Goal: Obtain resource: Download file/media

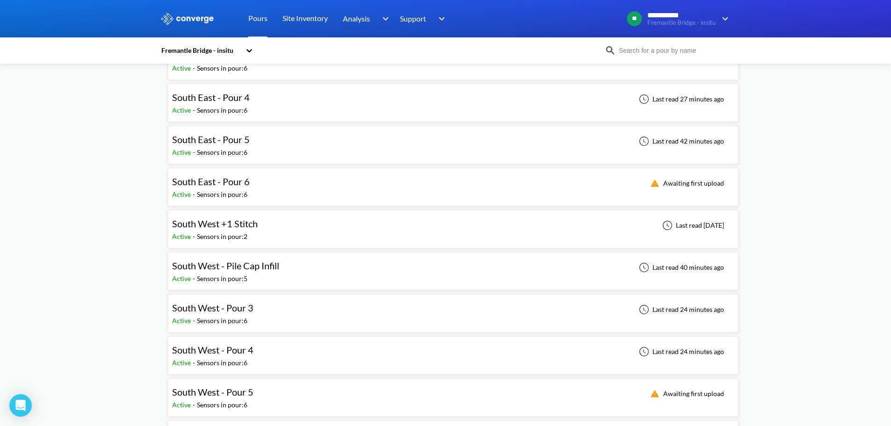
scroll to position [374, 0]
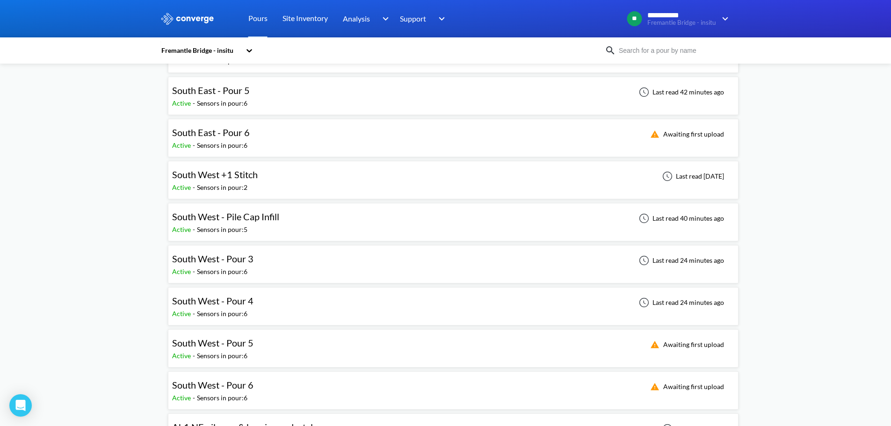
click at [243, 302] on span "South West - Pour 4" at bounding box center [212, 300] width 81 height 11
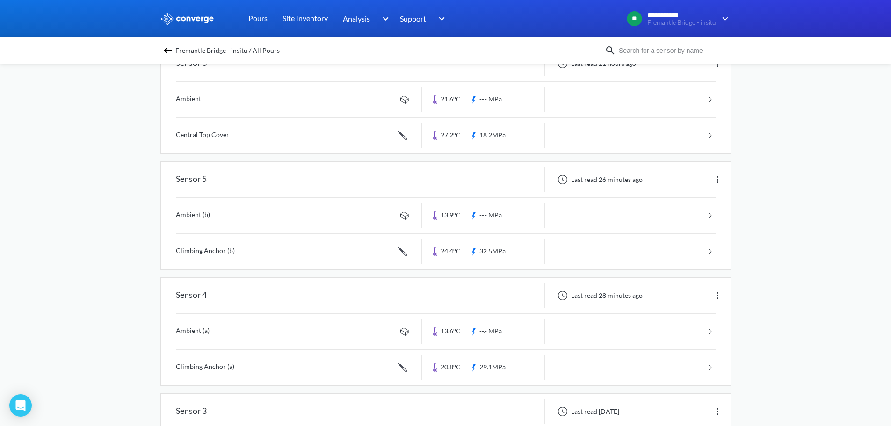
scroll to position [187, 0]
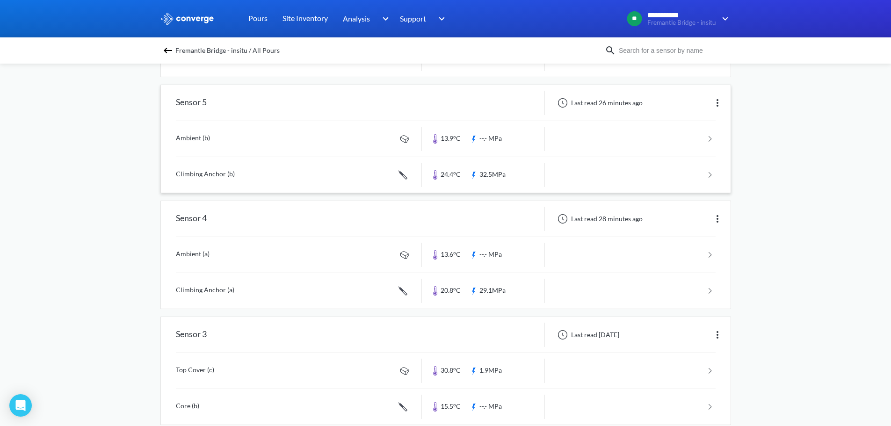
click at [219, 174] on link at bounding box center [445, 175] width 539 height 36
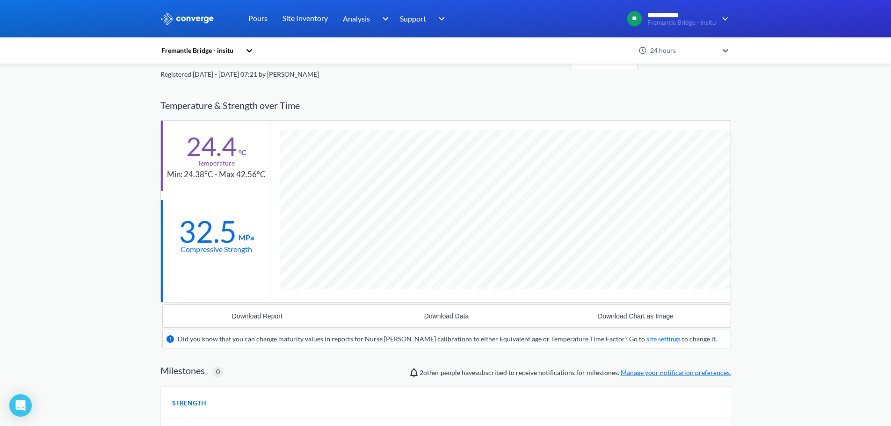
scroll to position [47, 0]
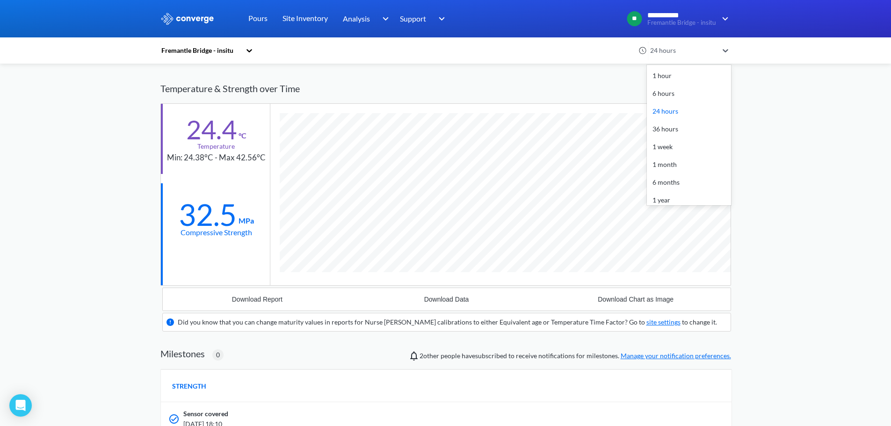
click at [709, 47] on div "24 hours" at bounding box center [682, 50] width 70 height 10
click at [674, 132] on div "36 hours" at bounding box center [689, 129] width 84 height 18
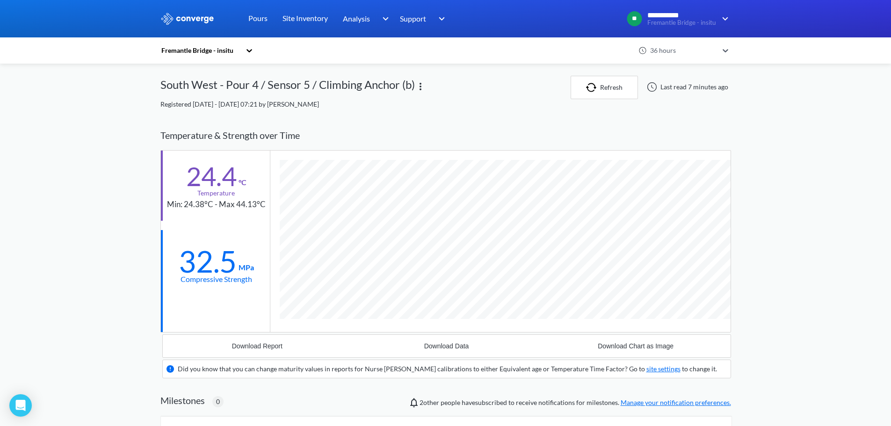
scroll to position [0, 0]
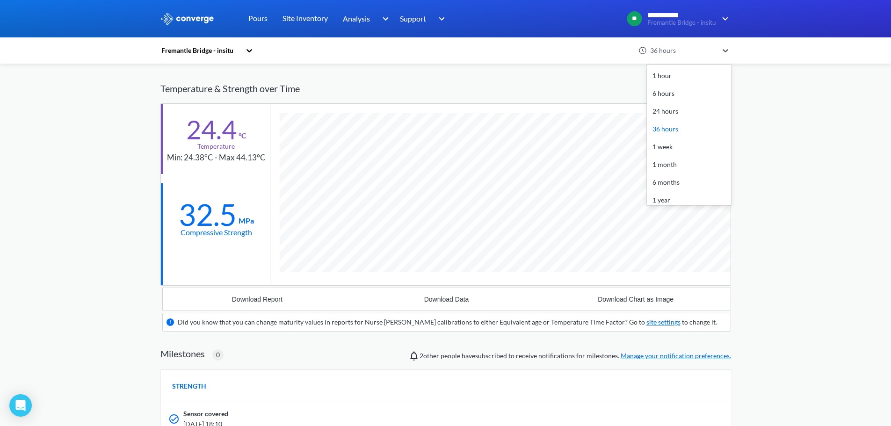
drag, startPoint x: 733, startPoint y: 49, endPoint x: 722, endPoint y: 48, distance: 10.8
click at [722, 48] on div "36 hours" at bounding box center [689, 51] width 84 height 22
click at [676, 147] on div "1 week" at bounding box center [689, 147] width 84 height 18
click at [689, 58] on div "1 week" at bounding box center [684, 51] width 74 height 22
click at [679, 178] on div "All relevant time" at bounding box center [689, 177] width 84 height 18
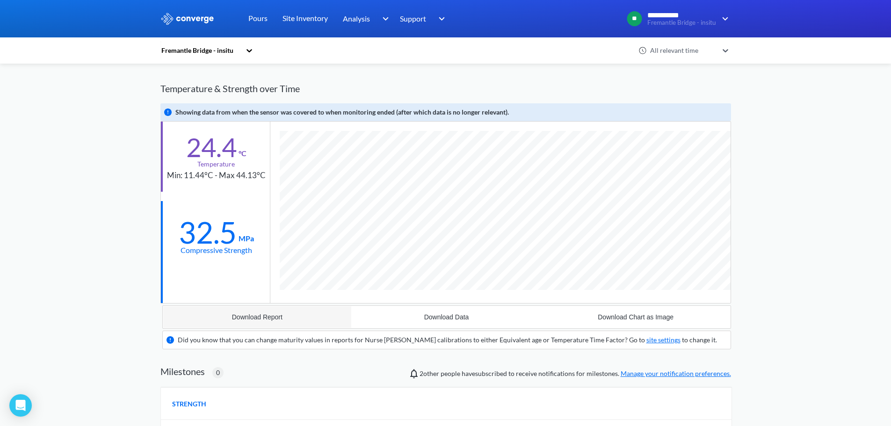
click at [257, 311] on button "Download Report" at bounding box center [257, 317] width 189 height 22
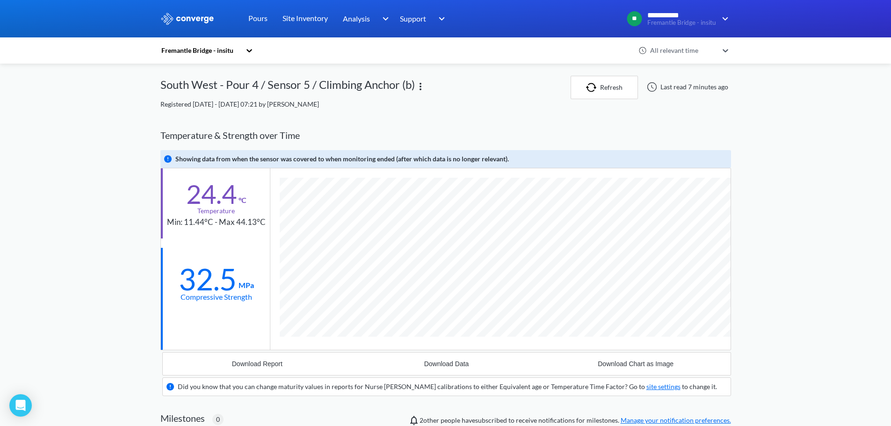
click at [224, 49] on div "Fremantle Bridge - insitu" at bounding box center [200, 50] width 80 height 10
click at [217, 75] on div "Fremantle Bridge - insitu" at bounding box center [207, 76] width 94 height 18
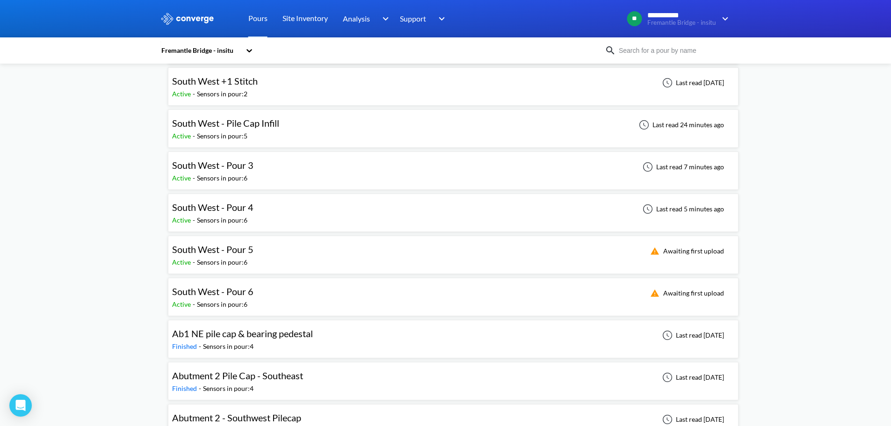
click at [237, 209] on span "South West - Pour 4" at bounding box center [212, 206] width 81 height 11
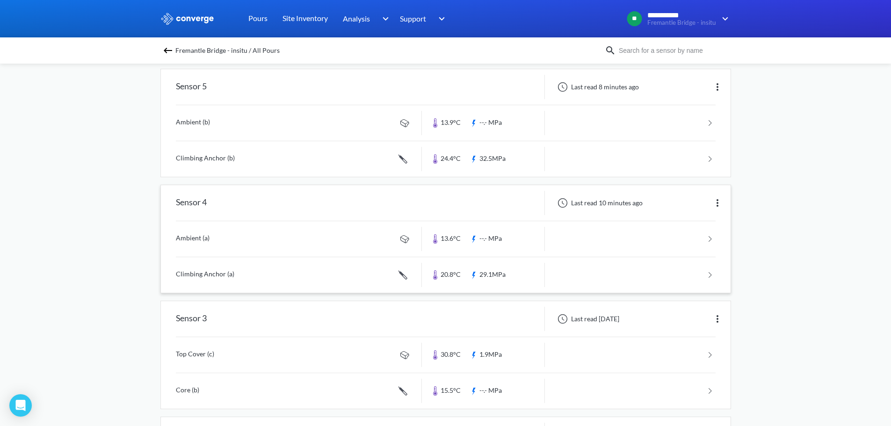
click at [202, 273] on link at bounding box center [445, 275] width 539 height 36
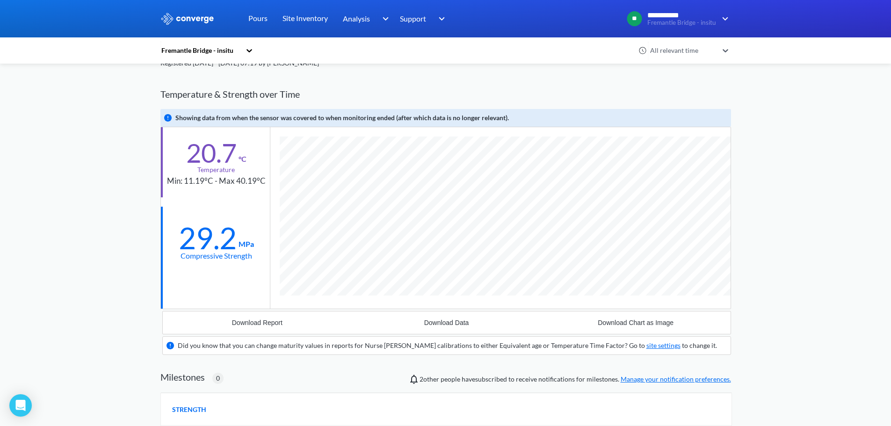
scroll to position [94, 0]
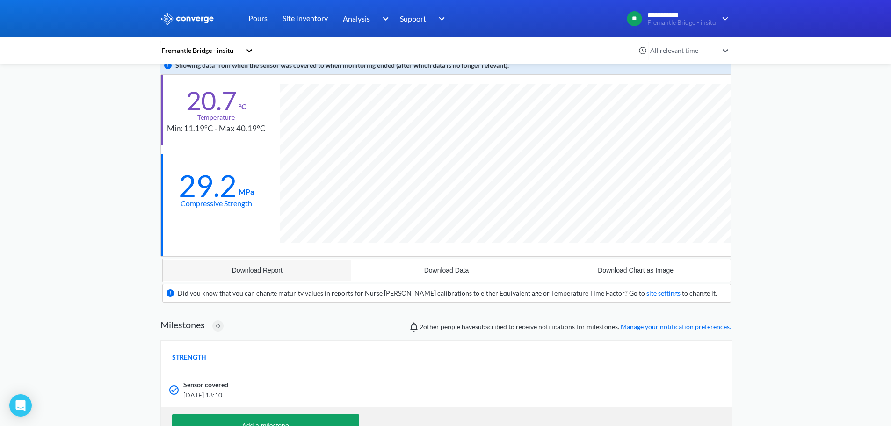
click at [287, 276] on button "Download Report" at bounding box center [257, 270] width 189 height 22
drag, startPoint x: 832, startPoint y: 152, endPoint x: 808, endPoint y: 158, distance: 24.6
click at [832, 152] on div "**********" at bounding box center [445, 255] width 891 height 698
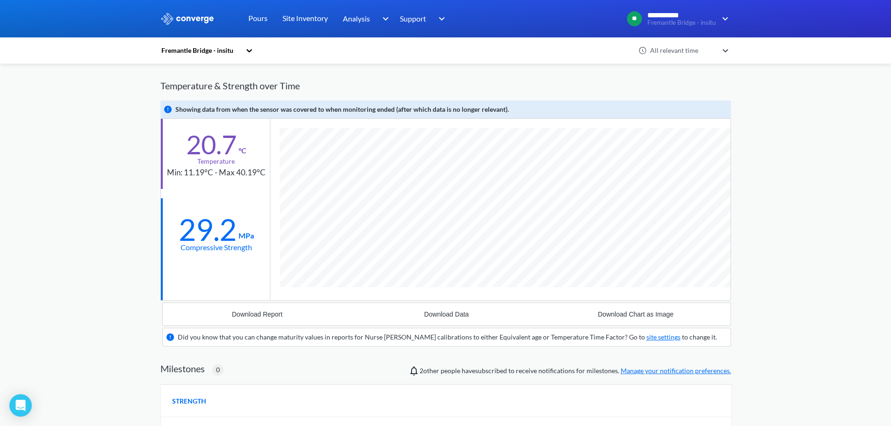
scroll to position [0, 0]
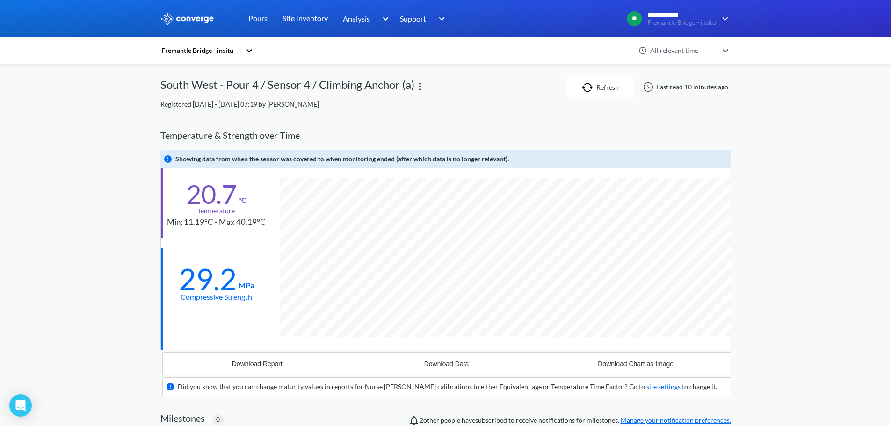
click at [281, 165] on div "Showing data from when the sensor was covered to when monitoring ended (after w…" at bounding box center [445, 159] width 570 height 18
click at [269, 162] on div "Showing data from when the sensor was covered to when monitoring ended (after w…" at bounding box center [341, 159] width 333 height 10
click at [407, 106] on div "Registered [DATE] - [DATE] 07:19 by [PERSON_NAME]" at bounding box center [445, 104] width 570 height 10
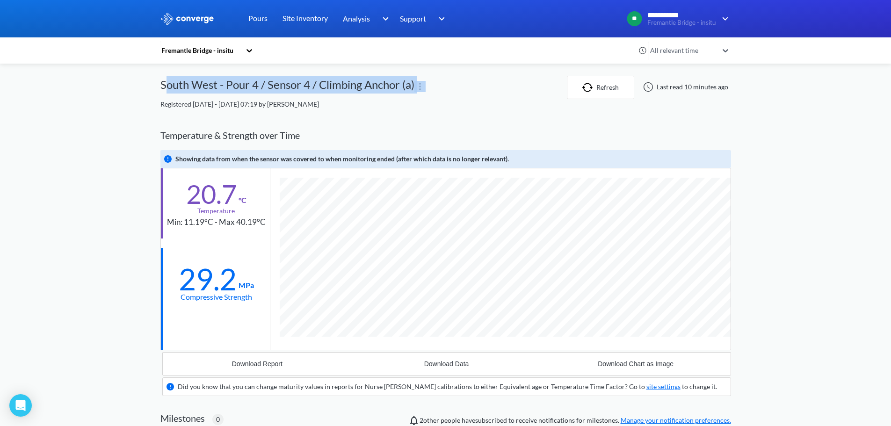
drag, startPoint x: 442, startPoint y: 89, endPoint x: 164, endPoint y: 95, distance: 278.2
click at [164, 95] on div "South West - Pour 4 / Sensor 4 / Climbing Anchor (a)" at bounding box center [363, 87] width 406 height 23
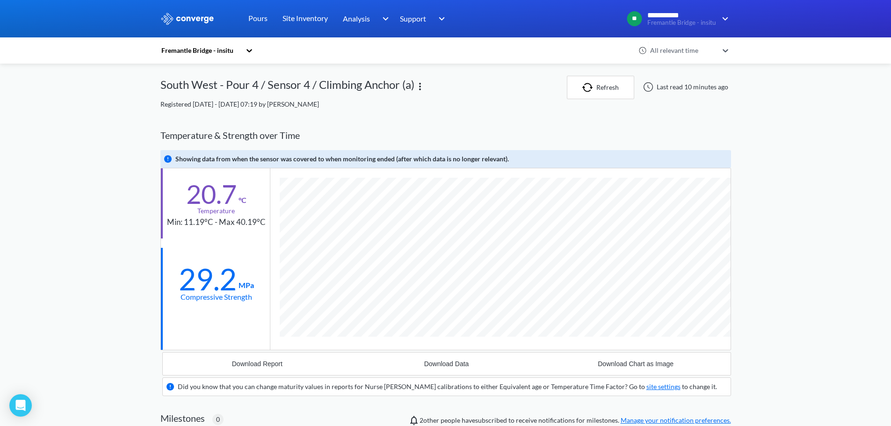
click at [82, 102] on div "**********" at bounding box center [445, 349] width 891 height 698
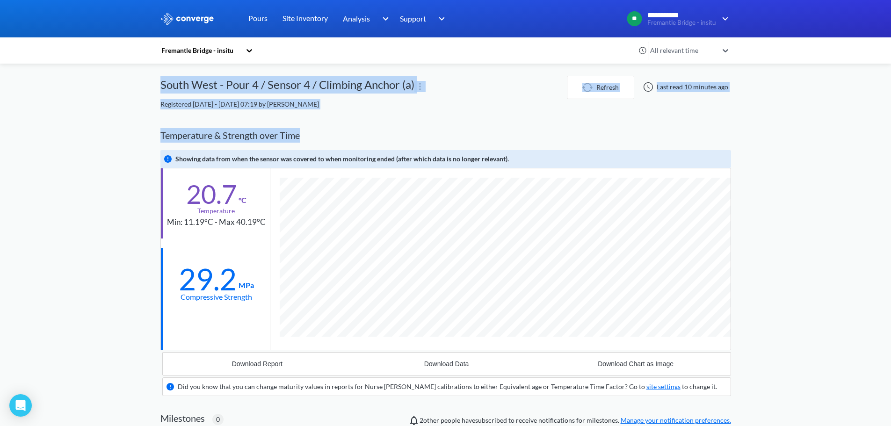
drag, startPoint x: 129, startPoint y: 90, endPoint x: 574, endPoint y: 112, distance: 445.2
click at [574, 112] on div "**********" at bounding box center [445, 349] width 891 height 698
click at [341, 127] on div "Temperature & Strength over Time" at bounding box center [445, 135] width 570 height 29
drag, startPoint x: 345, startPoint y: 140, endPoint x: 157, endPoint y: 88, distance: 194.6
click at [157, 88] on div "**********" at bounding box center [445, 349] width 891 height 698
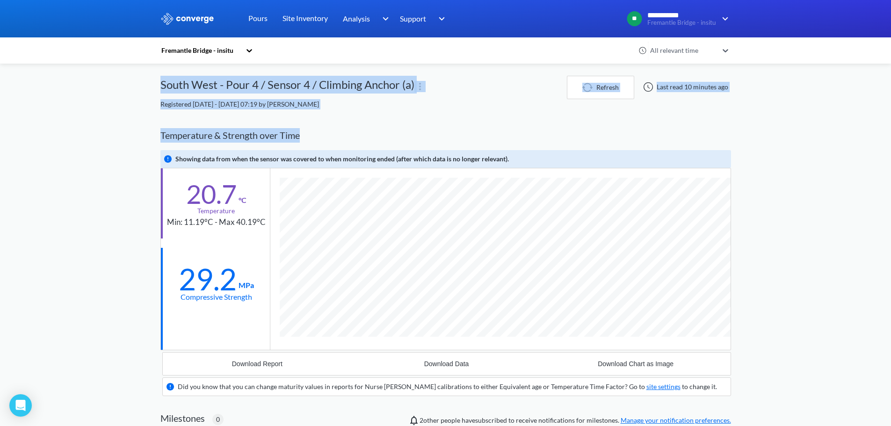
click at [138, 100] on div "**********" at bounding box center [445, 349] width 891 height 698
